Goal: Answer question/provide support

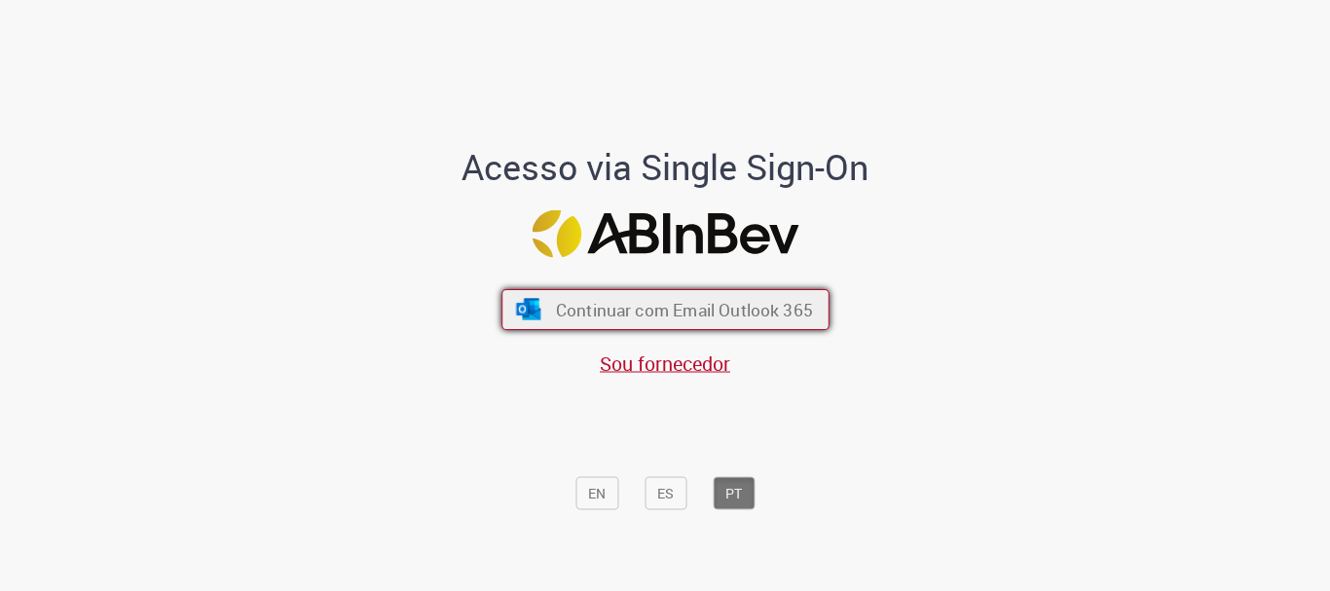
click at [619, 302] on span "Continuar com Email Outlook 365" at bounding box center [683, 310] width 257 height 22
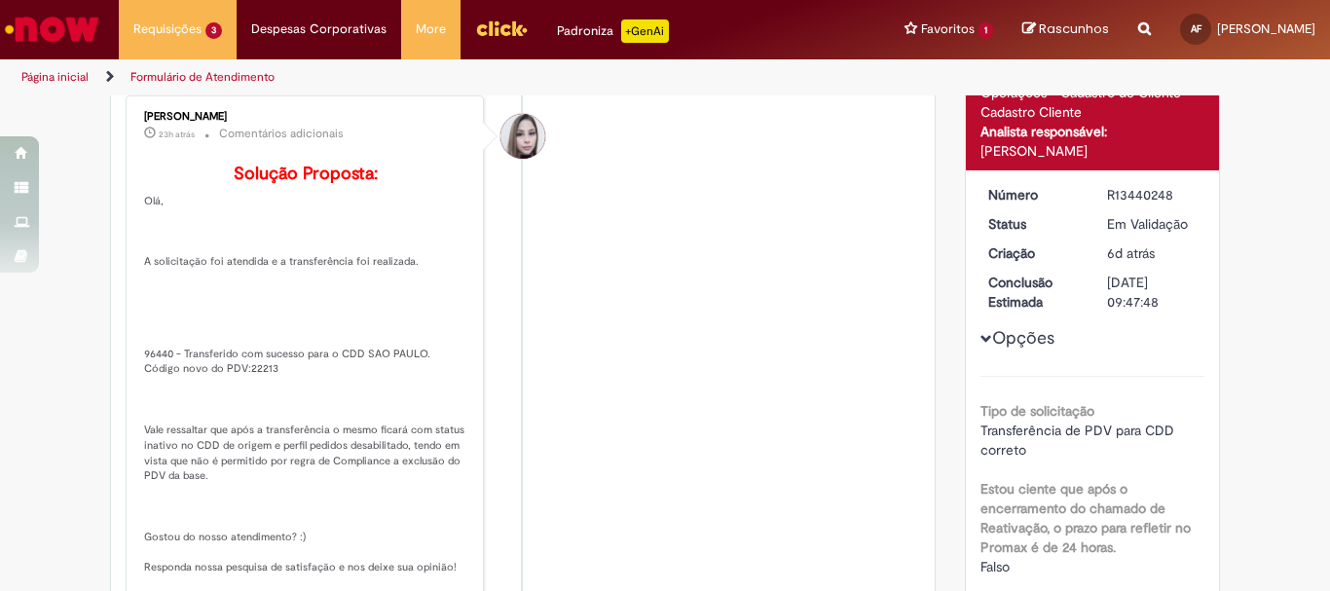
scroll to position [292, 0]
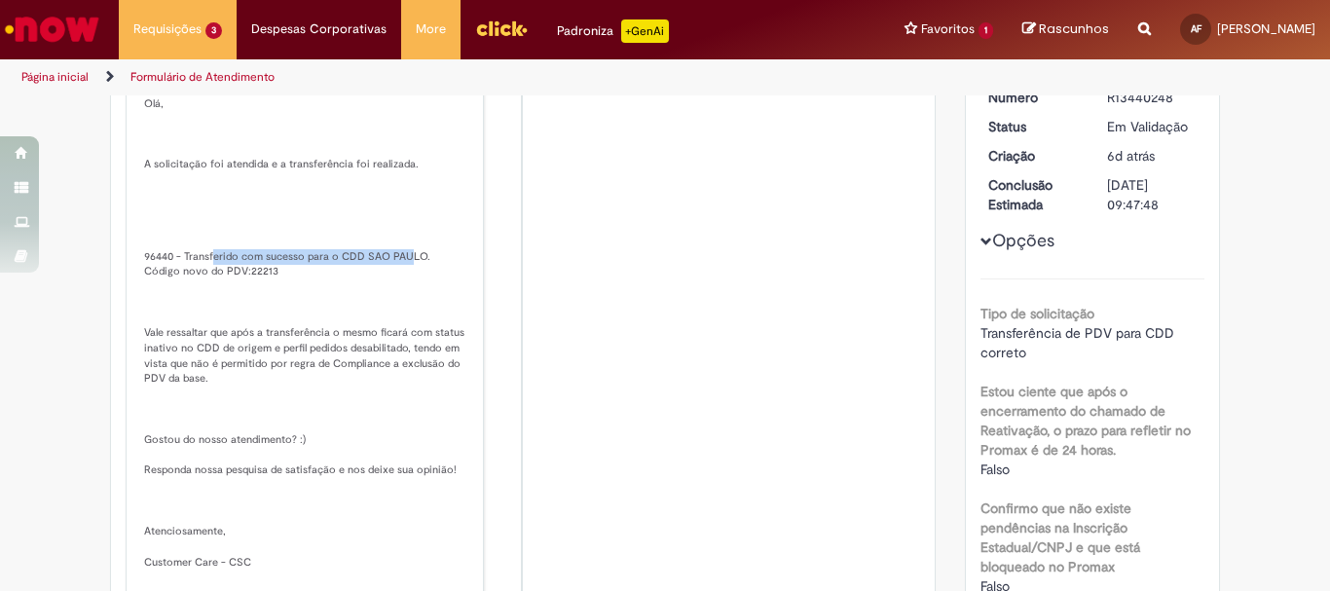
drag, startPoint x: 210, startPoint y: 288, endPoint x: 394, endPoint y: 285, distance: 184.1
click at [394, 285] on p "Solução Proposta: [GEOGRAPHIC_DATA], A solicitação foi atendida e a transferênc…" at bounding box center [306, 349] width 324 height 564
click at [173, 290] on p "Solução Proposta: [GEOGRAPHIC_DATA], A solicitação foi atendida e a transferênc…" at bounding box center [306, 349] width 324 height 564
drag, startPoint x: 140, startPoint y: 303, endPoint x: 224, endPoint y: 294, distance: 84.2
click at [249, 299] on p "Solução Proposta: [GEOGRAPHIC_DATA], A solicitação foi atendida e a transferênc…" at bounding box center [306, 349] width 324 height 564
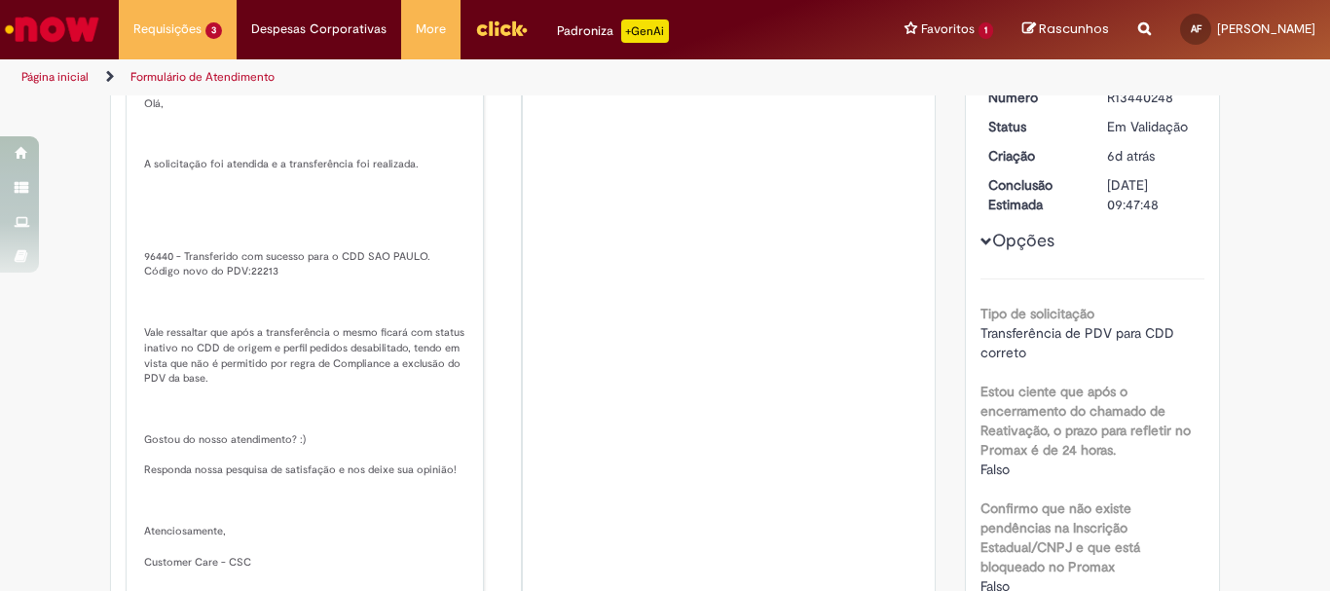
click at [201, 291] on p "Solução Proposta: [GEOGRAPHIC_DATA], A solicitação foi atendida e a transferênc…" at bounding box center [306, 349] width 324 height 564
drag, startPoint x: 143, startPoint y: 363, endPoint x: 421, endPoint y: 365, distance: 277.6
click at [431, 367] on p "Solução Proposta: [GEOGRAPHIC_DATA], A solicitação foi atendida e a transferênc…" at bounding box center [306, 349] width 324 height 564
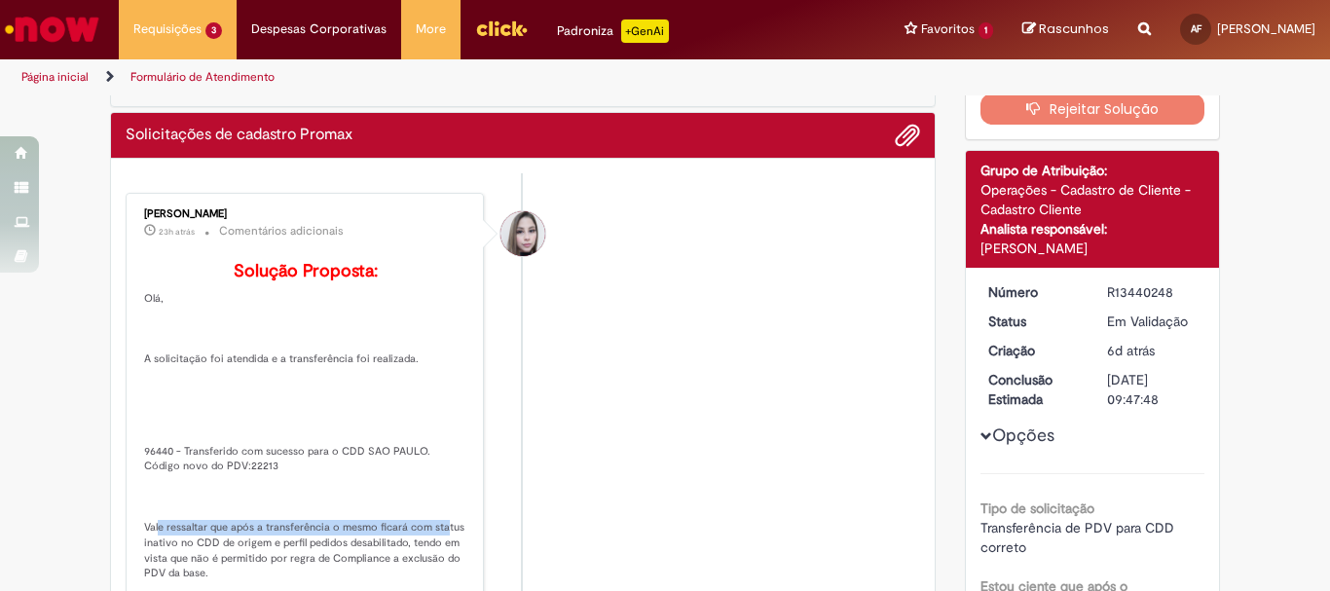
scroll to position [0, 0]
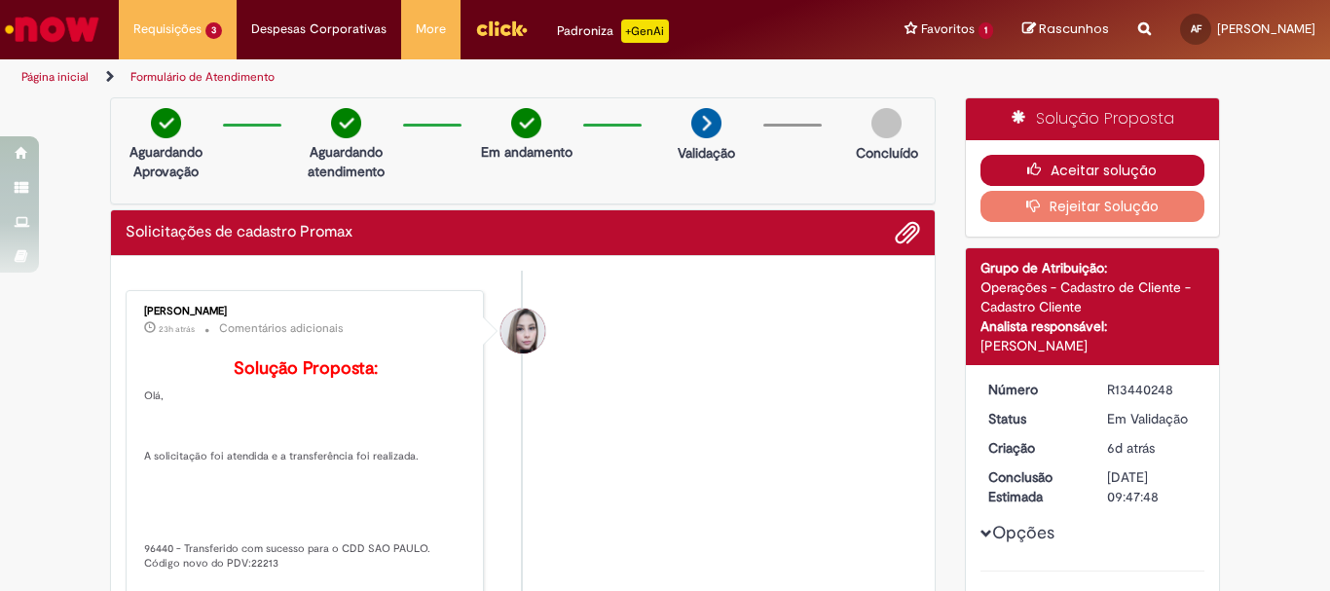
click at [1084, 171] on button "Aceitar solução" at bounding box center [1093, 170] width 225 height 31
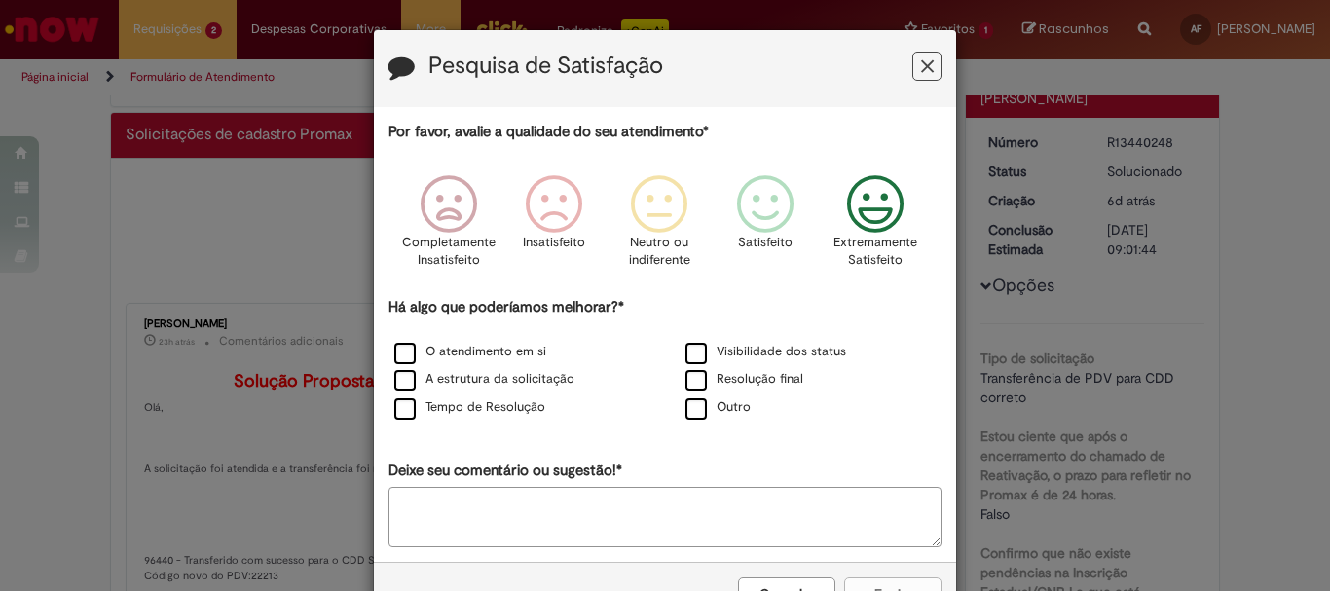
click at [866, 215] on icon "Feedback" at bounding box center [875, 204] width 73 height 58
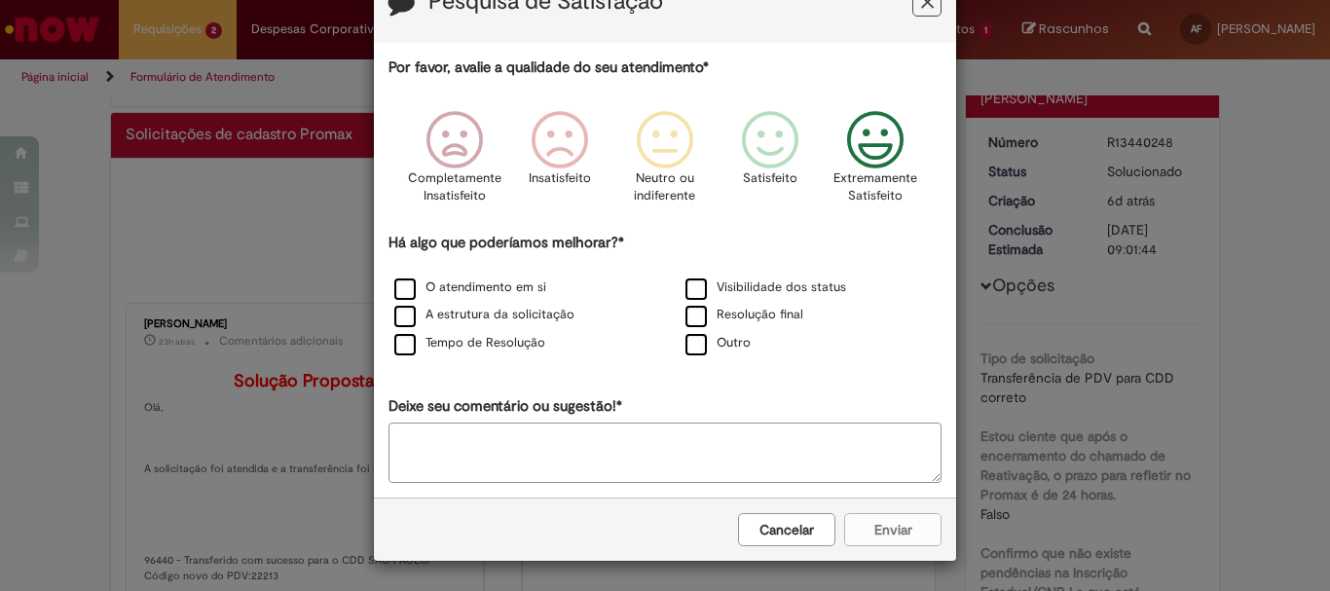
click at [881, 540] on div "Cancelar Enviar" at bounding box center [665, 529] width 582 height 63
click at [914, 12] on button "Feedback" at bounding box center [926, 1] width 29 height 29
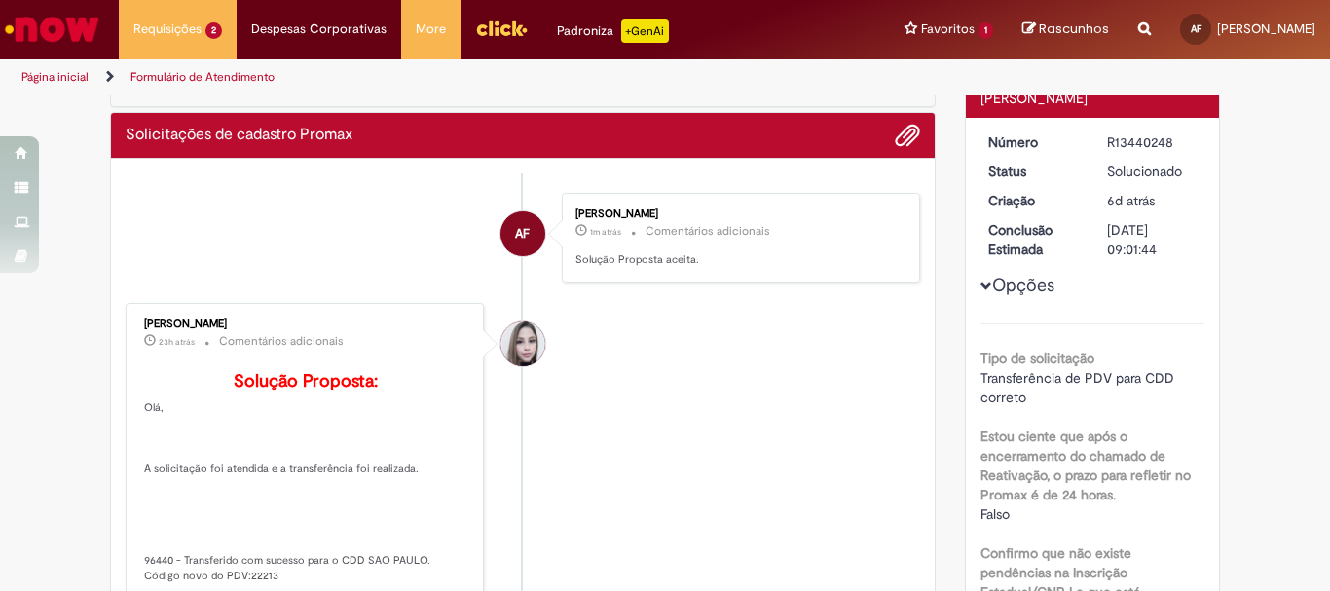
scroll to position [0, 0]
